Goal: Navigation & Orientation: Find specific page/section

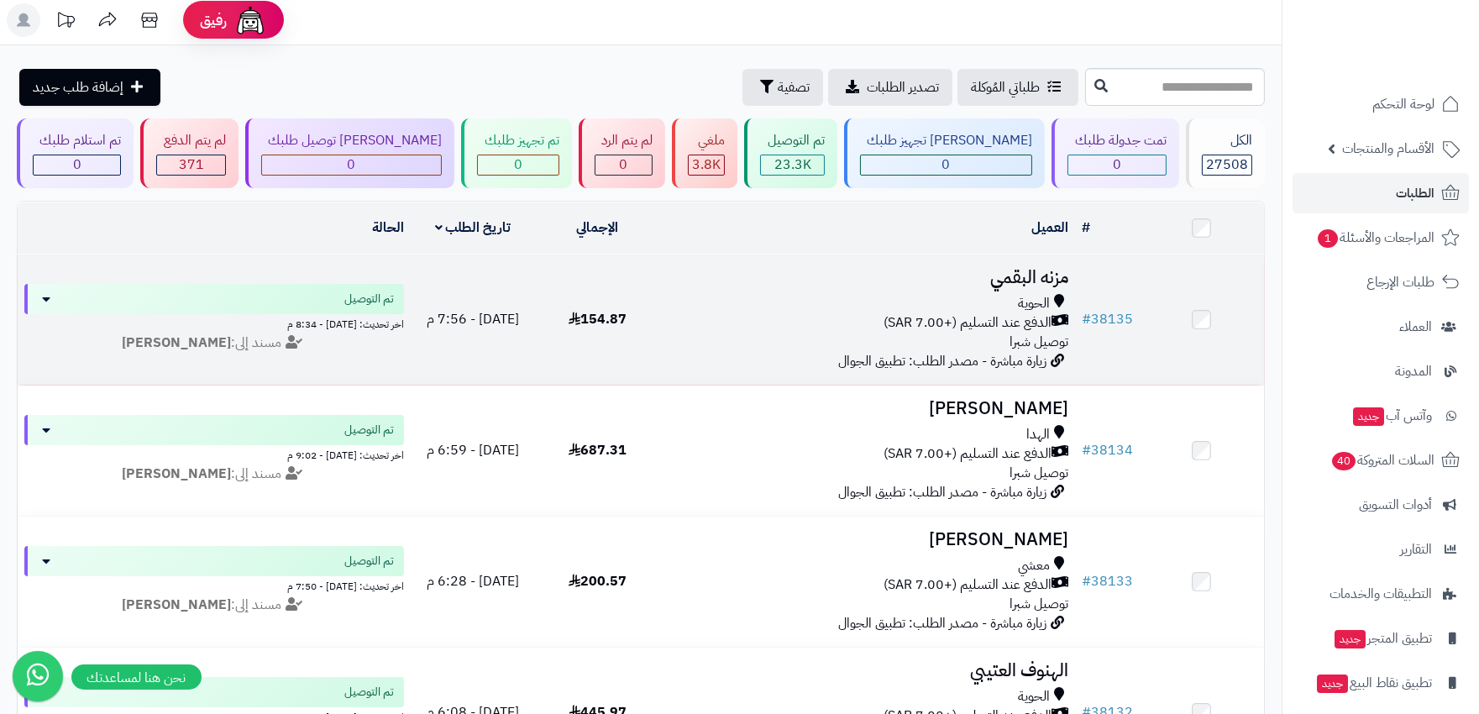
scroll to position [93, 0]
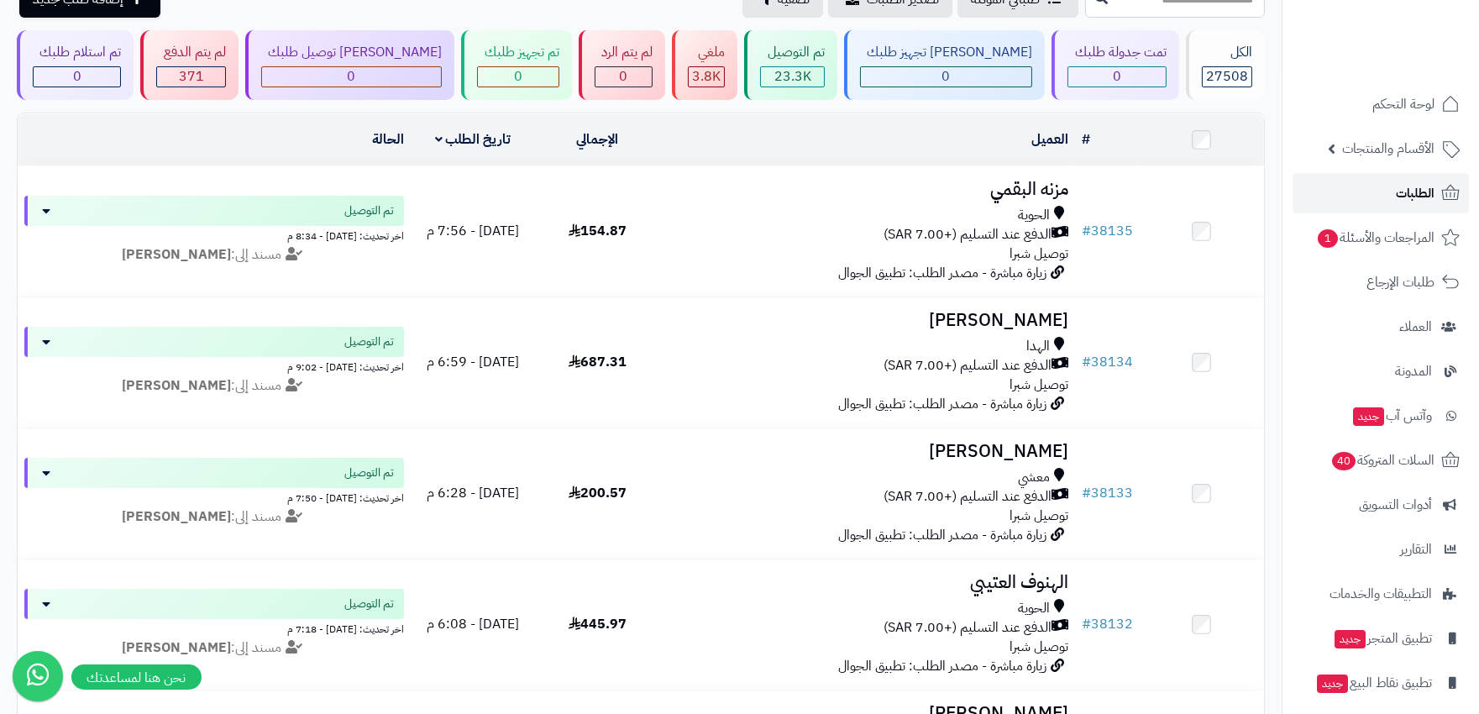
click at [1397, 205] on link "الطلبات" at bounding box center [1381, 193] width 176 height 40
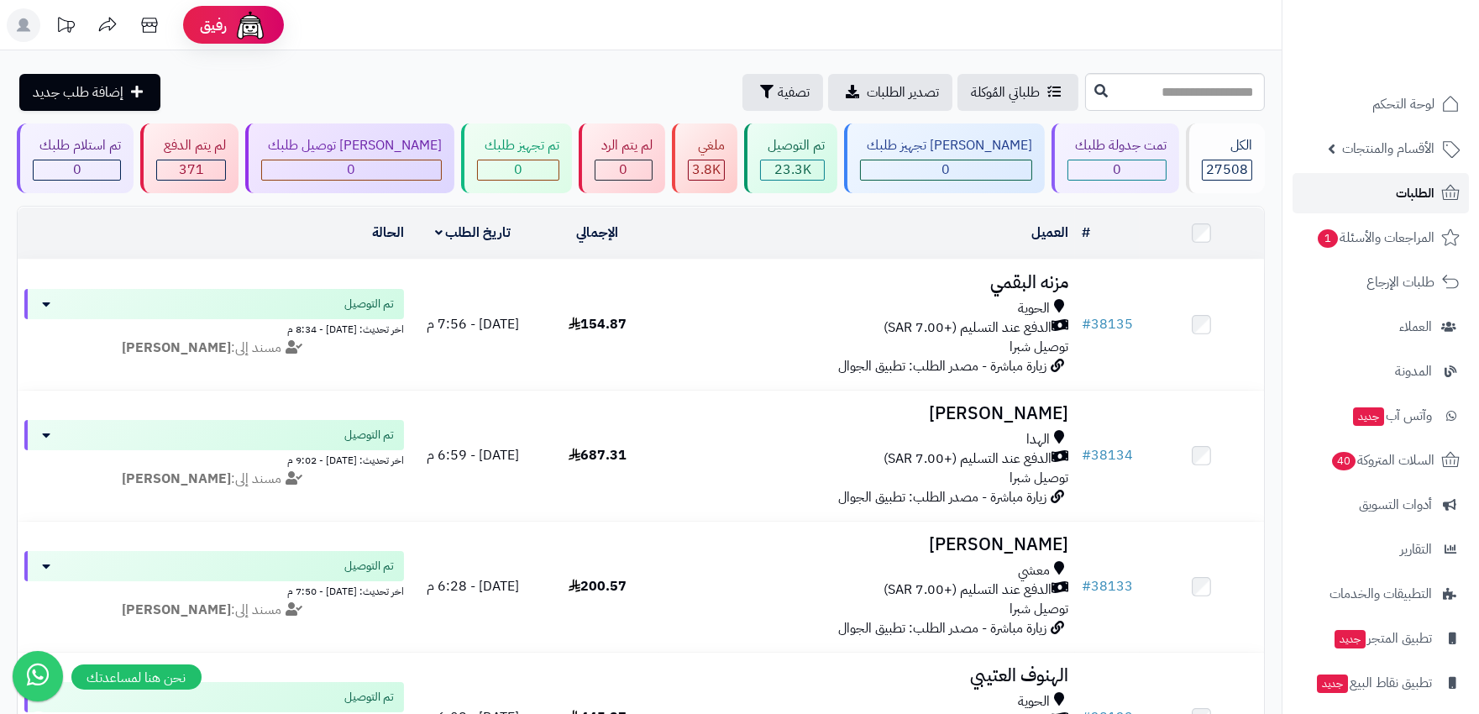
click at [1426, 193] on span "الطلبات" at bounding box center [1415, 193] width 39 height 24
